Goal: Information Seeking & Learning: Find specific fact

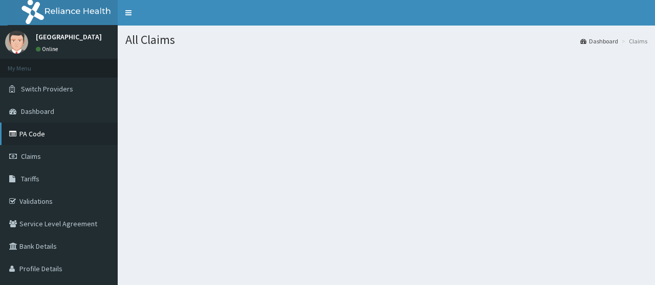
click at [65, 136] on link "PA Code" at bounding box center [59, 134] width 118 height 23
click at [57, 139] on link "PA Code" at bounding box center [59, 134] width 118 height 23
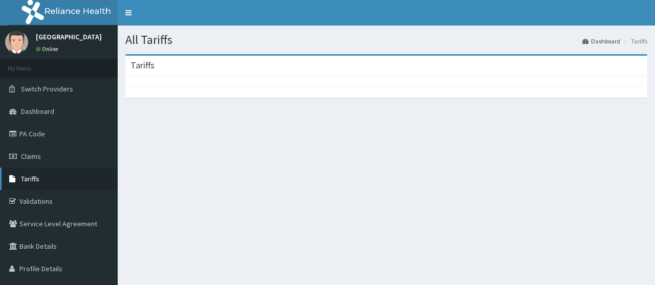
click at [46, 182] on link "Tariffs" at bounding box center [59, 179] width 118 height 23
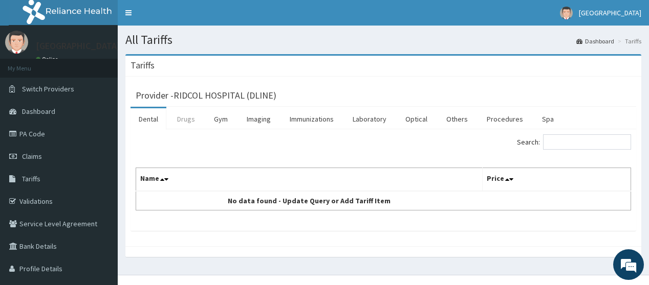
click at [187, 121] on link "Drugs" at bounding box center [186, 118] width 34 height 21
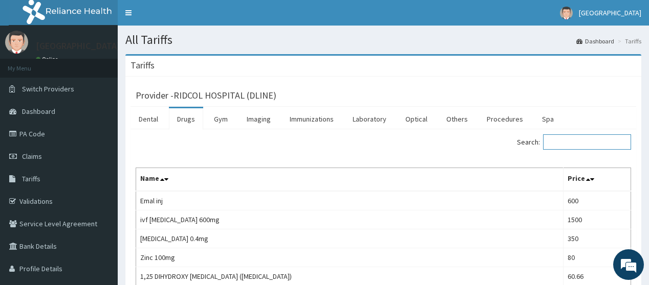
click at [566, 149] on input "Search:" at bounding box center [587, 142] width 88 height 15
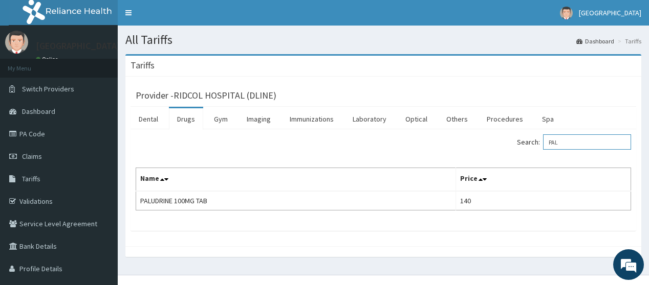
drag, startPoint x: 561, startPoint y: 138, endPoint x: 484, endPoint y: 135, distance: 76.8
click at [484, 135] on div "Search: PAL" at bounding box center [511, 144] width 240 height 18
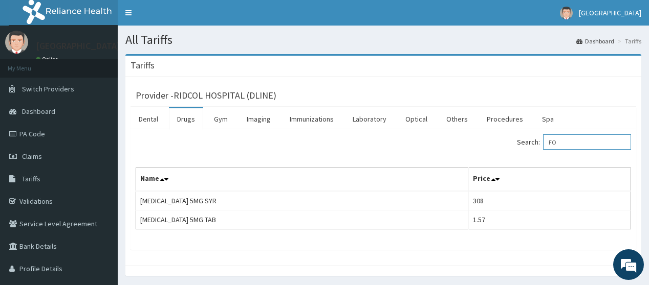
type input "F"
type input "FOLI"
click at [55, 89] on span "Switch Providers" at bounding box center [48, 88] width 52 height 9
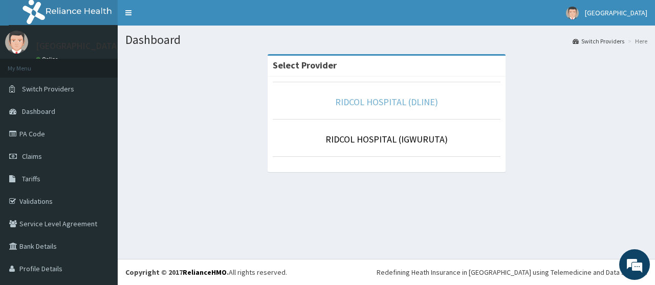
click at [372, 105] on link "RIDCOL HOSPITAL (DLINE)" at bounding box center [386, 102] width 103 height 12
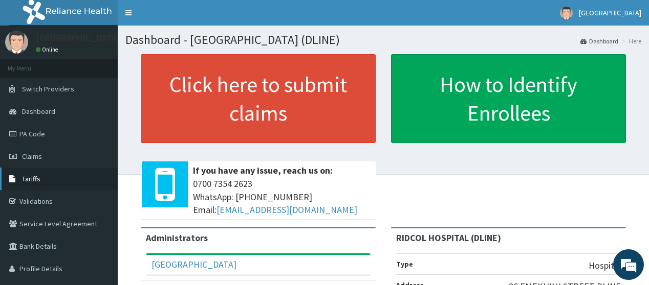
click at [23, 175] on span "Tariffs" at bounding box center [31, 178] width 18 height 9
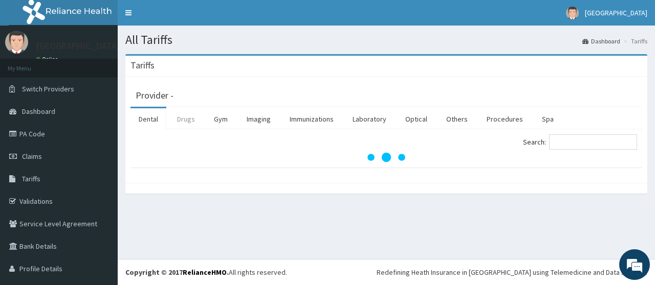
click at [190, 122] on link "Drugs" at bounding box center [186, 118] width 34 height 21
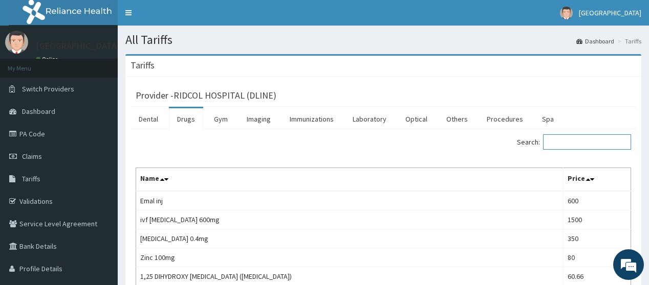
click at [570, 147] on input "Search:" at bounding box center [587, 142] width 88 height 15
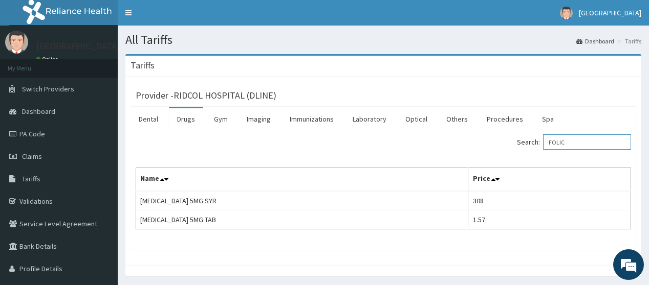
type input "FOLIC"
click at [56, 86] on span "Switch Providers" at bounding box center [48, 88] width 52 height 9
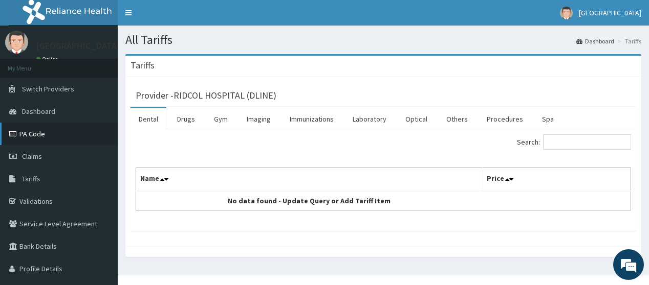
click at [37, 133] on link "PA Code" at bounding box center [59, 134] width 118 height 23
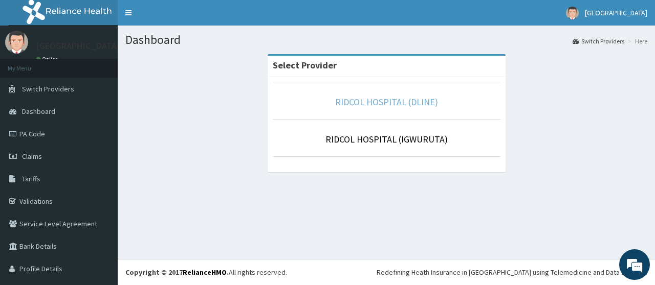
click at [364, 100] on link "RIDCOL HOSPITAL (DLINE)" at bounding box center [386, 102] width 103 height 12
